Goal: Transaction & Acquisition: Purchase product/service

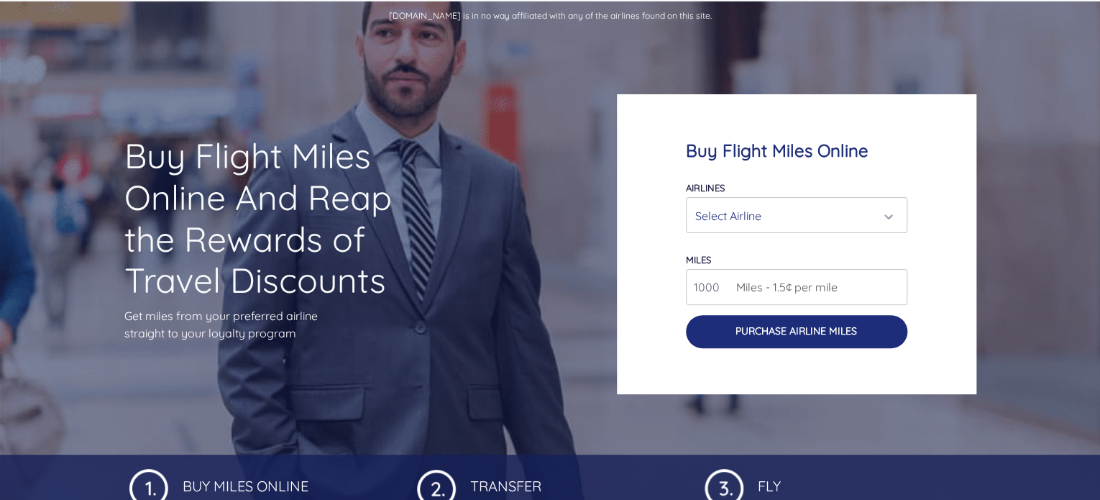
scroll to position [72, 0]
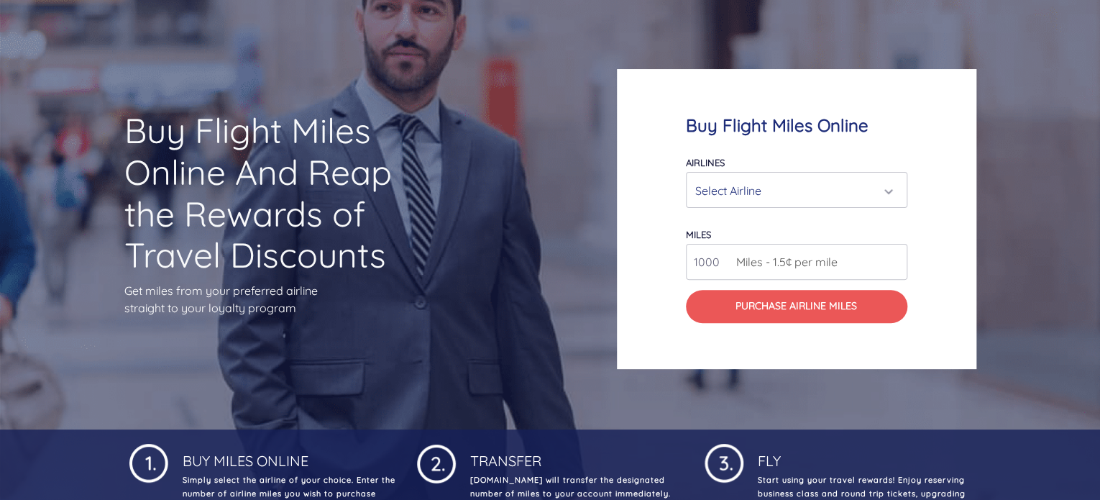
click at [776, 191] on div "Select Airline" at bounding box center [792, 190] width 194 height 27
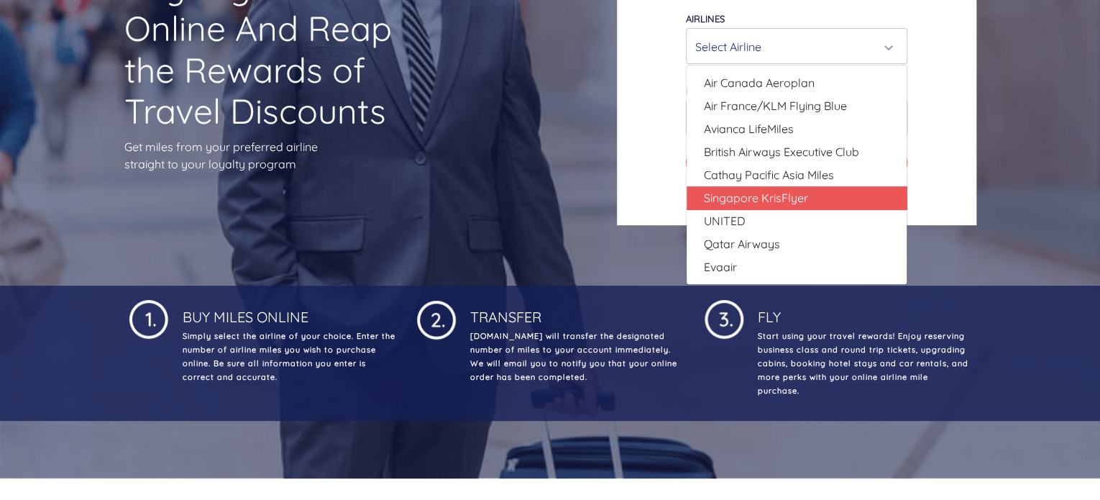
scroll to position [144, 0]
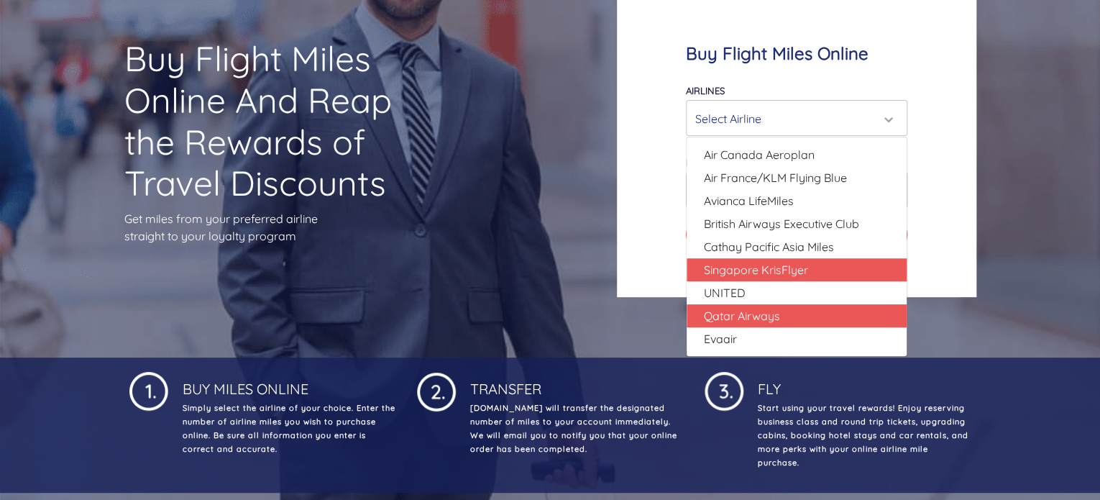
click at [757, 309] on span "Qatar Airways" at bounding box center [742, 315] width 76 height 17
select select "Qatar Airways"
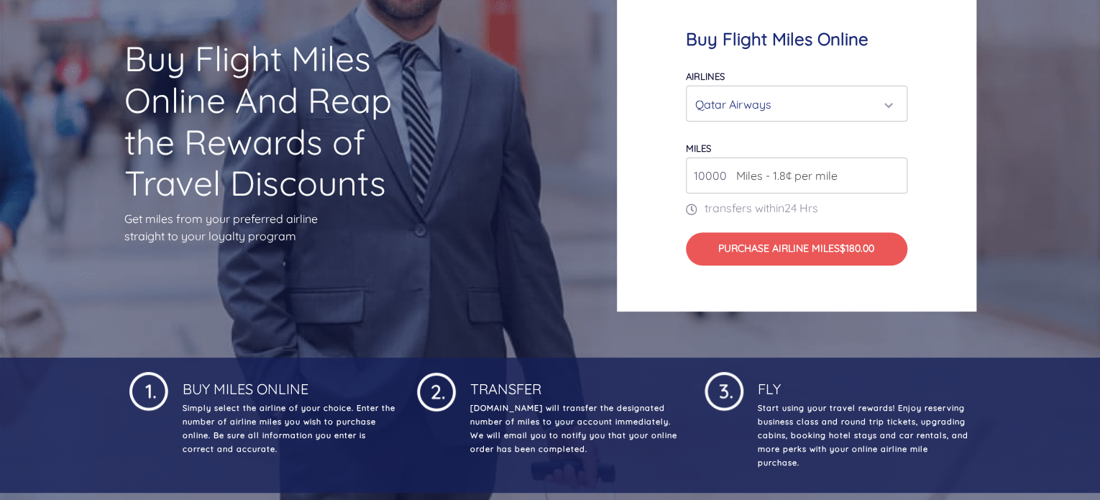
drag, startPoint x: 702, startPoint y: 173, endPoint x: 728, endPoint y: 173, distance: 25.9
click at [728, 173] on input "10000" at bounding box center [796, 175] width 221 height 36
click at [940, 222] on div "Buy Flight Miles Online Airlines Air Canada Aeroplan Air France/KLM Flying Blue…" at bounding box center [797, 147] width 360 height 329
click at [843, 184] on input "10000" at bounding box center [796, 175] width 221 height 36
click at [895, 170] on input "11000" at bounding box center [796, 175] width 221 height 36
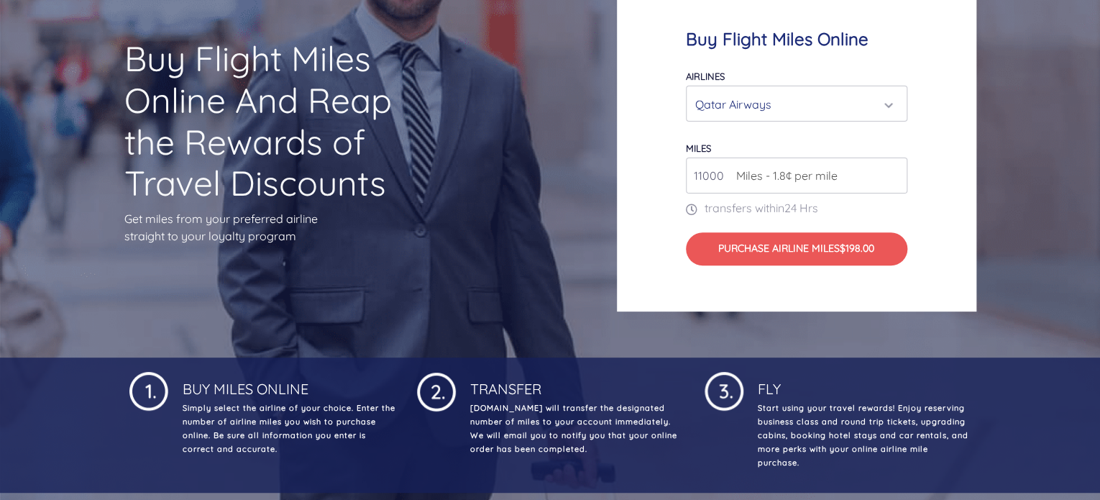
drag, startPoint x: 700, startPoint y: 177, endPoint x: 685, endPoint y: 178, distance: 15.1
click at [686, 178] on input "11000" at bounding box center [796, 175] width 221 height 36
type input "37000"
click at [667, 255] on div "Buy Flight Miles Online Airlines Air Canada Aeroplan Air France/KLM Flying Blue…" at bounding box center [797, 147] width 360 height 329
click at [814, 98] on div "Qatar Airways" at bounding box center [792, 104] width 194 height 27
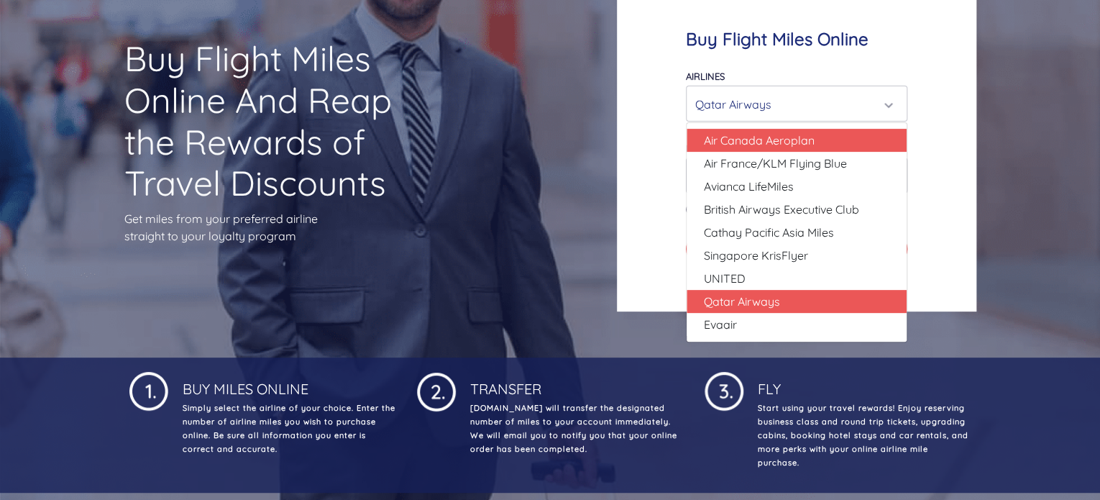
click at [751, 146] on span "Air Canada Aeroplan" at bounding box center [759, 140] width 111 height 17
select select "Air Canada Aeroplan"
type input "80000"
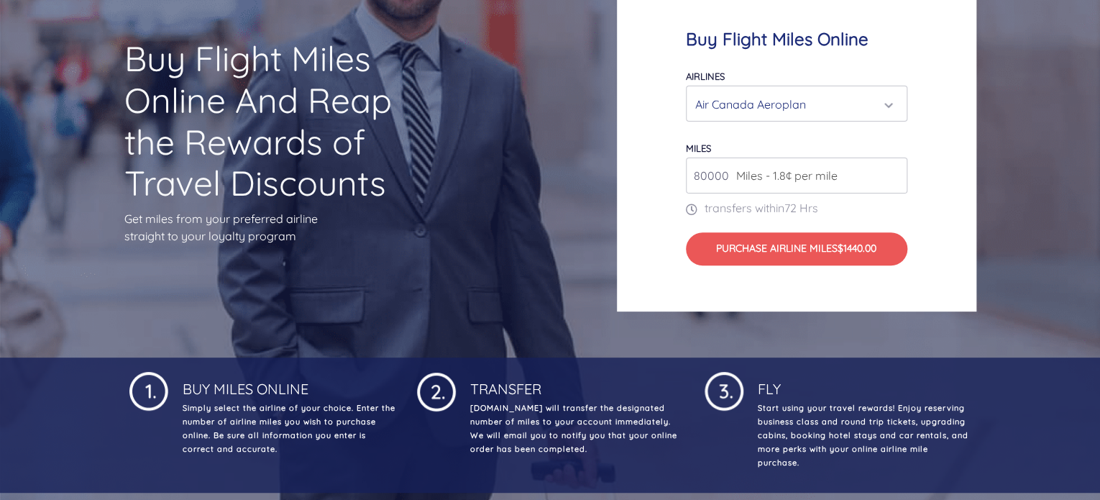
scroll to position [72, 0]
